Goal: Information Seeking & Learning: Find specific page/section

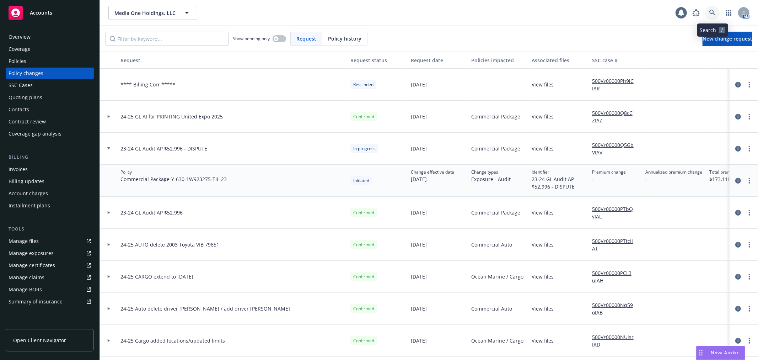
click at [717, 15] on link at bounding box center [712, 13] width 14 height 14
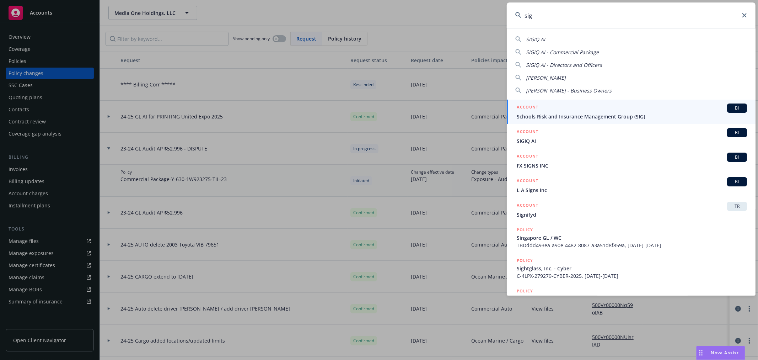
type input "sig"
click at [576, 109] on div "ACCOUNT BI" at bounding box center [632, 107] width 230 height 9
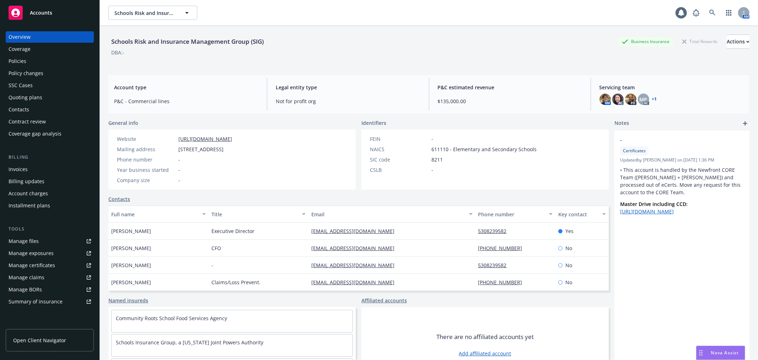
click at [12, 62] on div "Policies" at bounding box center [18, 60] width 18 height 11
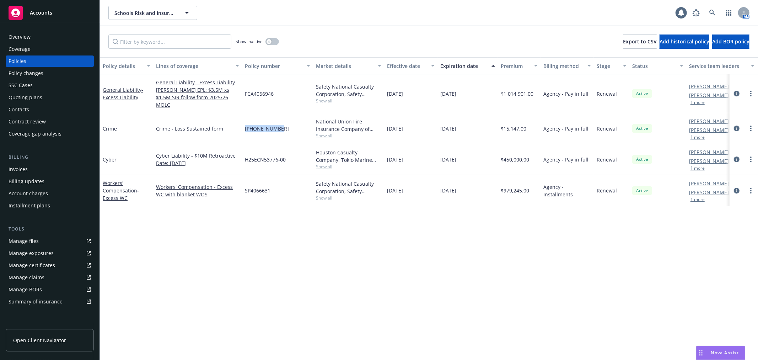
drag, startPoint x: 246, startPoint y: 122, endPoint x: 278, endPoint y: 121, distance: 32.3
click at [278, 121] on div "[PHONE_NUMBER]" at bounding box center [277, 128] width 71 height 31
copy span "[PHONE_NUMBER]"
click at [713, 12] on icon at bounding box center [712, 13] width 6 height 6
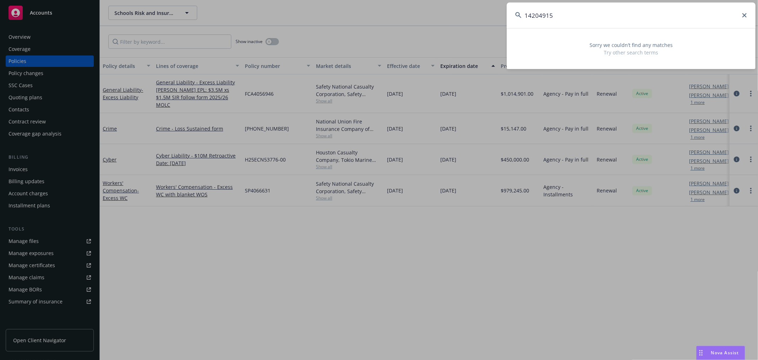
click at [530, 18] on input "14204915" at bounding box center [631, 15] width 249 height 26
drag, startPoint x: 559, startPoint y: 17, endPoint x: 522, endPoint y: 13, distance: 37.5
click at [522, 13] on input "[PHONE_NUMBER]" at bounding box center [631, 15] width 249 height 26
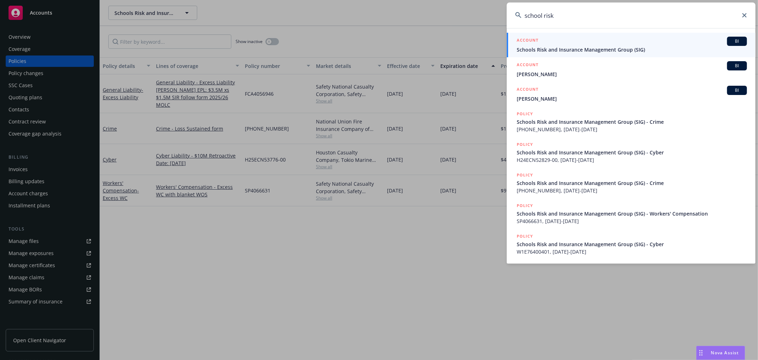
type input "school risk"
drag, startPoint x: 744, startPoint y: 16, endPoint x: 722, endPoint y: 16, distance: 22.7
click at [744, 16] on icon at bounding box center [744, 15] width 4 height 4
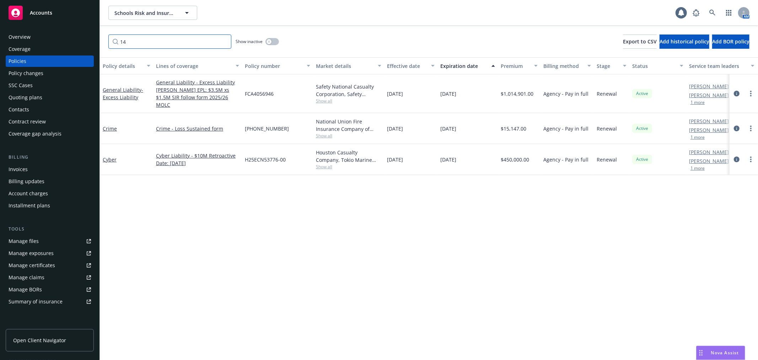
drag, startPoint x: 158, startPoint y: 44, endPoint x: 114, endPoint y: 41, distance: 44.6
click at [114, 41] on input "14" at bounding box center [169, 41] width 123 height 14
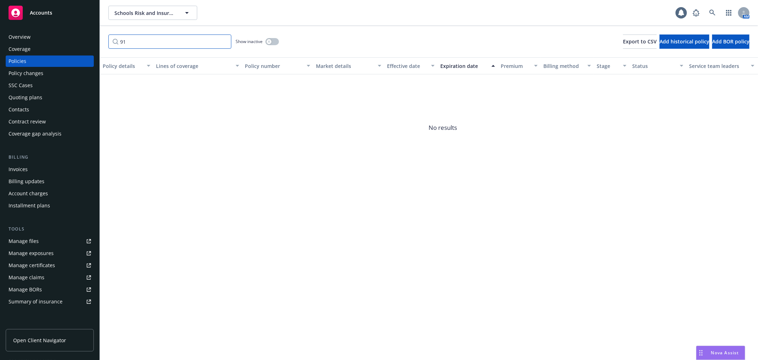
type input "9"
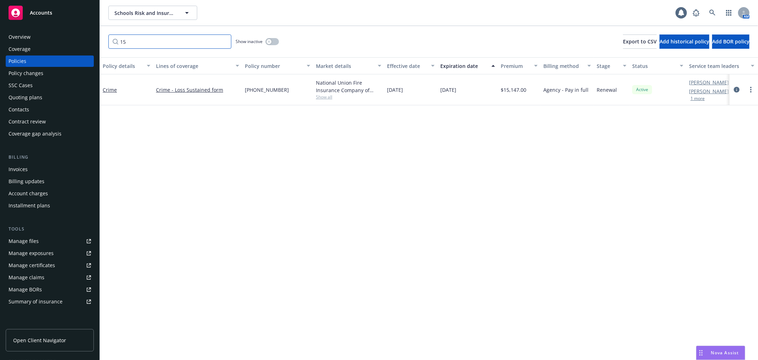
type input "15"
click at [270, 43] on div "button" at bounding box center [268, 41] width 5 height 5
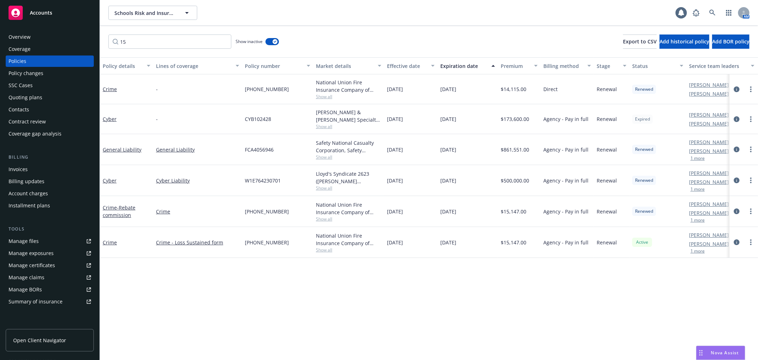
click at [11, 34] on div "Overview" at bounding box center [20, 36] width 22 height 11
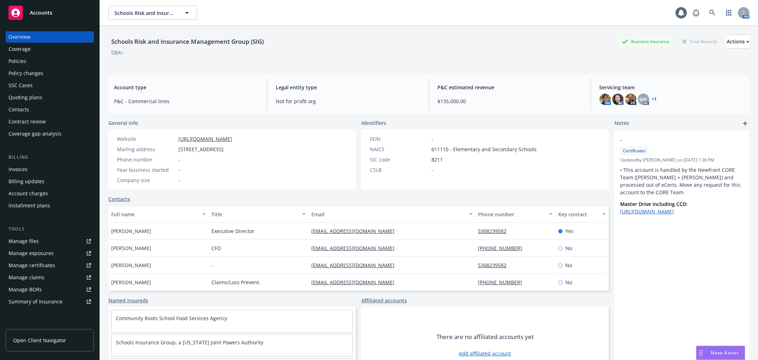
click at [48, 63] on div "Policies" at bounding box center [50, 60] width 82 height 11
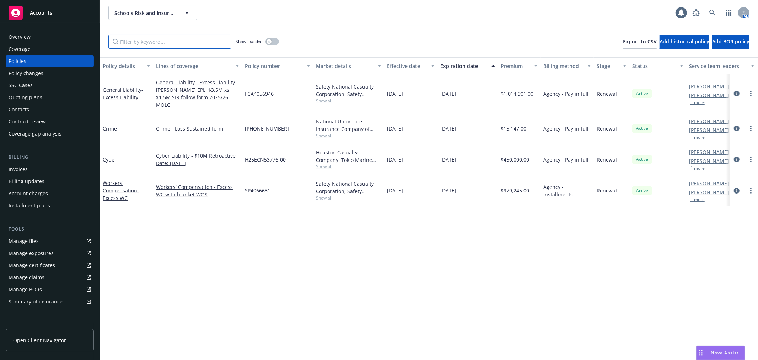
click at [119, 44] on input "Filter by keyword..." at bounding box center [169, 41] width 123 height 14
click at [107, 125] on link "Crime" at bounding box center [110, 128] width 14 height 7
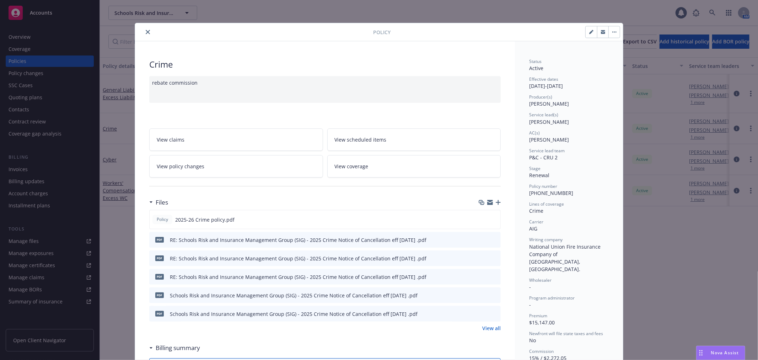
click at [146, 30] on icon "close" at bounding box center [148, 32] width 4 height 4
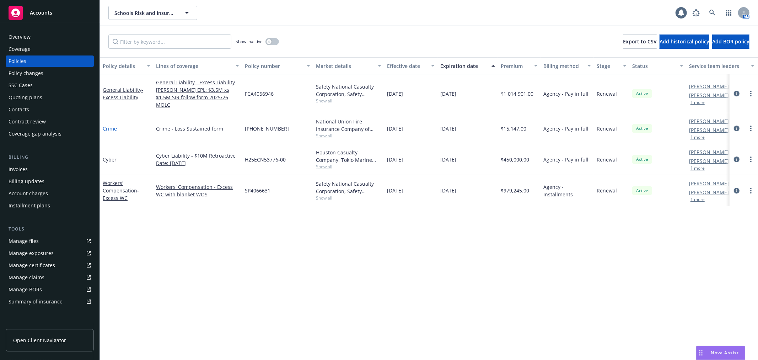
click at [110, 125] on link "Crime" at bounding box center [110, 128] width 14 height 7
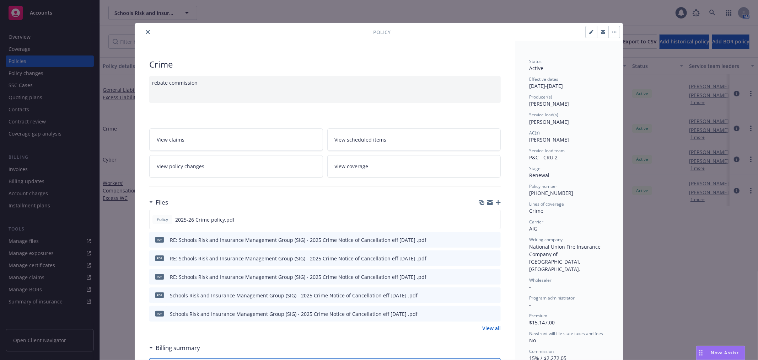
scroll to position [21, 0]
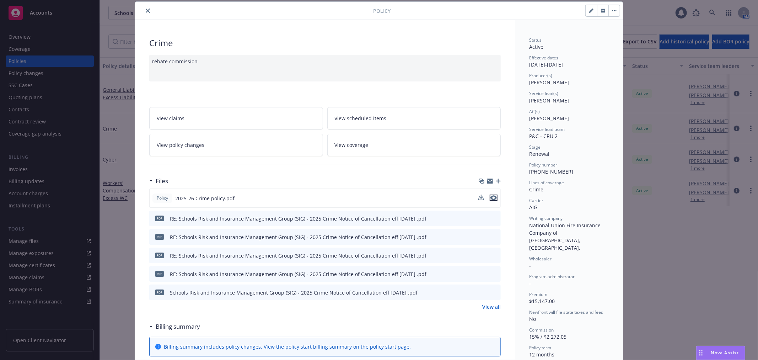
click at [491, 197] on icon "preview file" at bounding box center [493, 197] width 6 height 5
